Goal: Contribute content: Contribute content

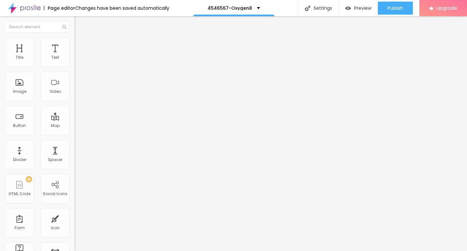
click at [75, 56] on span "Add image" at bounding box center [88, 53] width 27 height 6
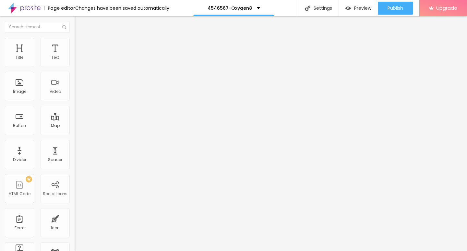
click at [75, 38] on img at bounding box center [78, 41] width 6 height 6
type input "90"
type input "85"
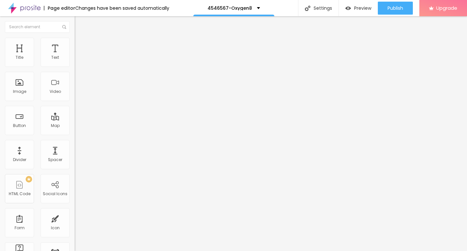
type input "65"
type input "50"
type input "40"
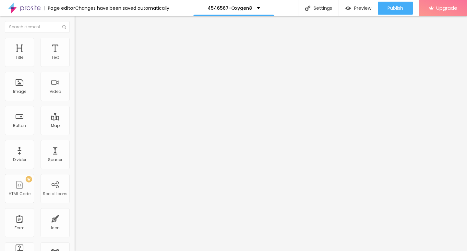
type input "40"
type input "20"
type input "15"
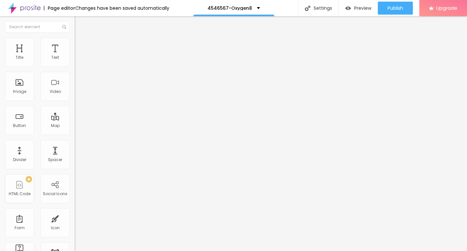
type input "10"
drag, startPoint x: 67, startPoint y: 69, endPoint x: 0, endPoint y: 68, distance: 66.9
type input "10"
click at [75, 67] on input "range" at bounding box center [96, 63] width 42 height 5
